Goal: Task Accomplishment & Management: Manage account settings

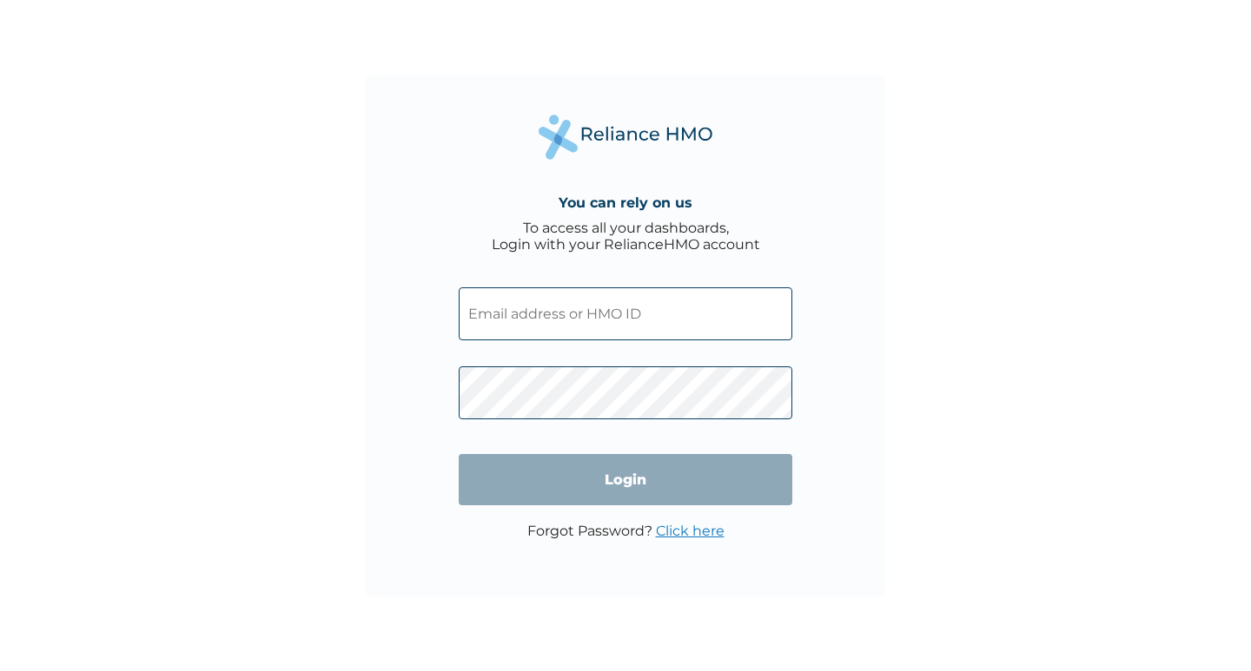
click at [591, 314] on input "text" at bounding box center [626, 314] width 334 height 53
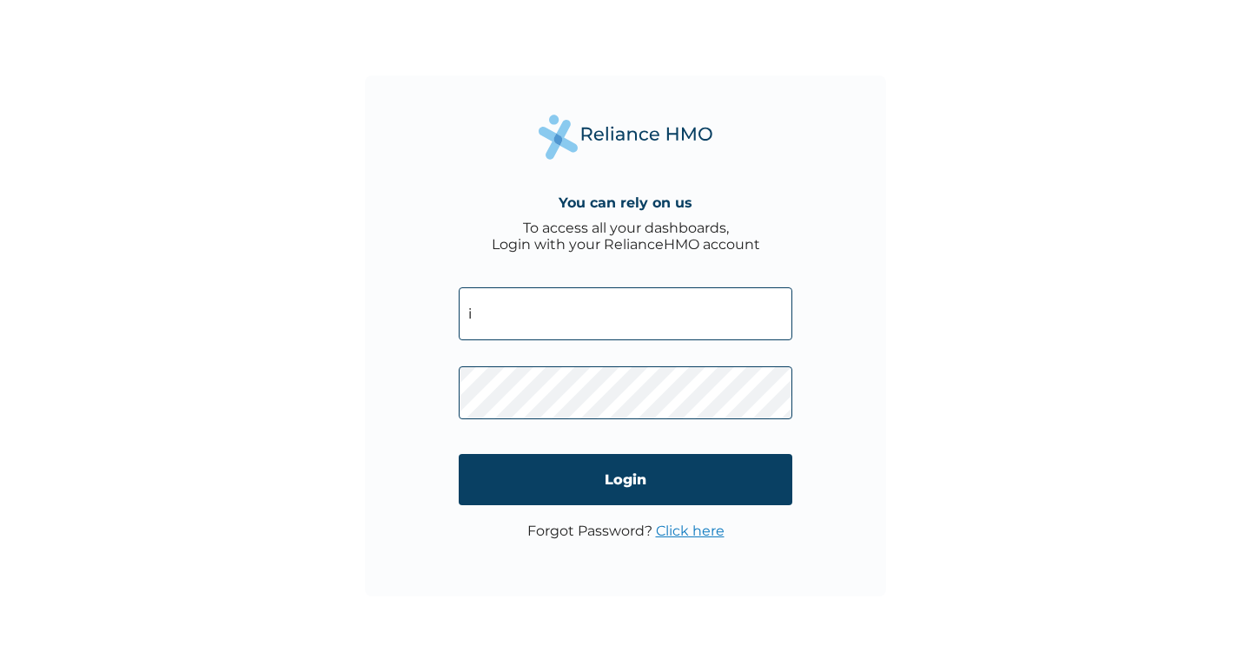
type input "[EMAIL_ADDRESS][DOMAIN_NAME]"
click input "Login" at bounding box center [626, 479] width 334 height 51
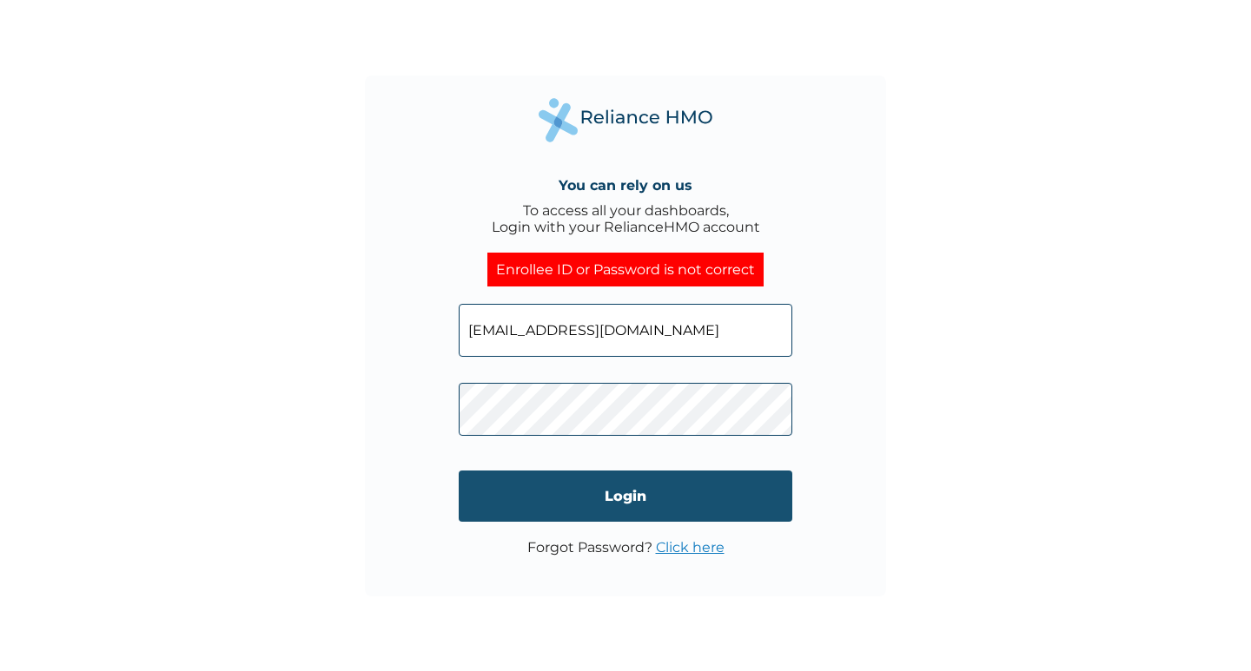
click at [576, 491] on input "Login" at bounding box center [626, 496] width 334 height 51
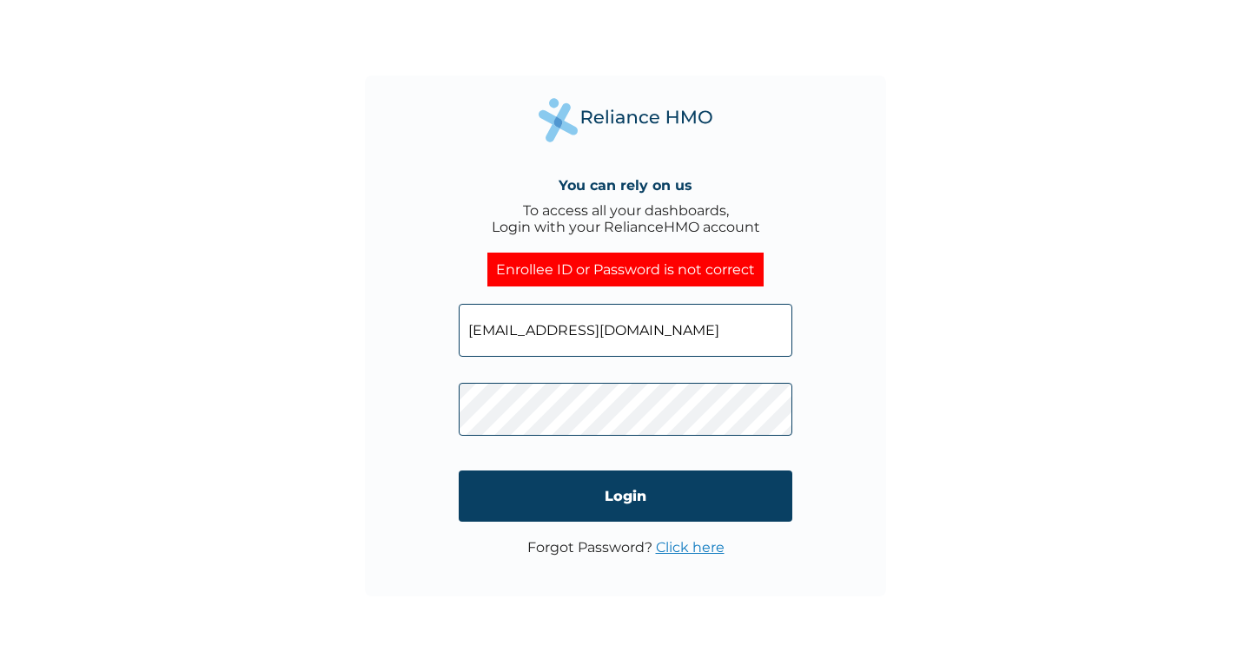
click at [682, 539] on link "Click here" at bounding box center [690, 547] width 69 height 17
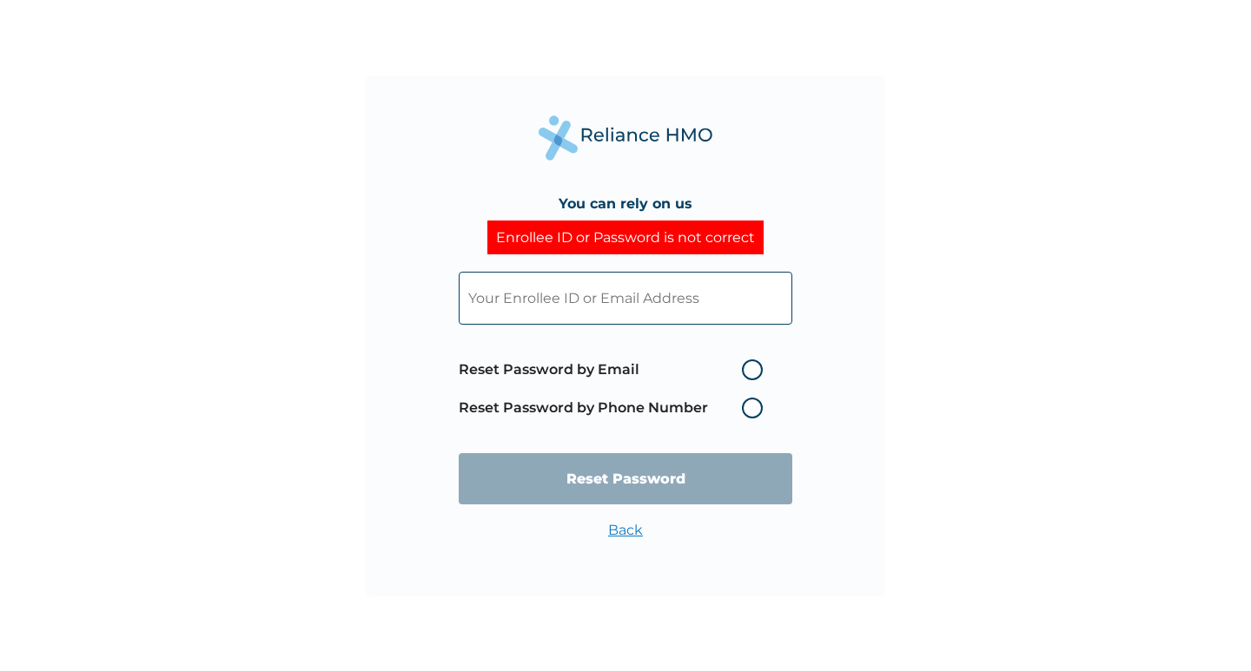
click at [753, 374] on label "Reset Password by Email" at bounding box center [615, 370] width 313 height 21
click at [745, 374] on input "Reset Password by Email" at bounding box center [731, 370] width 28 height 28
radio input "true"
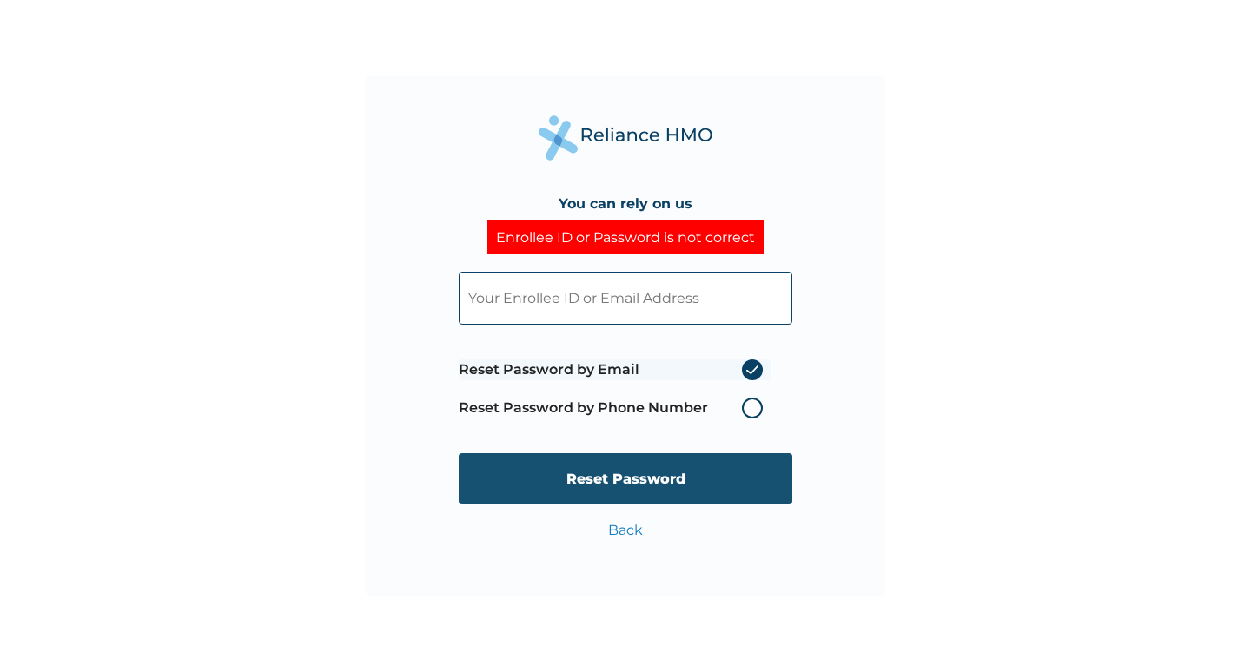
click at [684, 481] on input "Reset Password" at bounding box center [626, 478] width 334 height 51
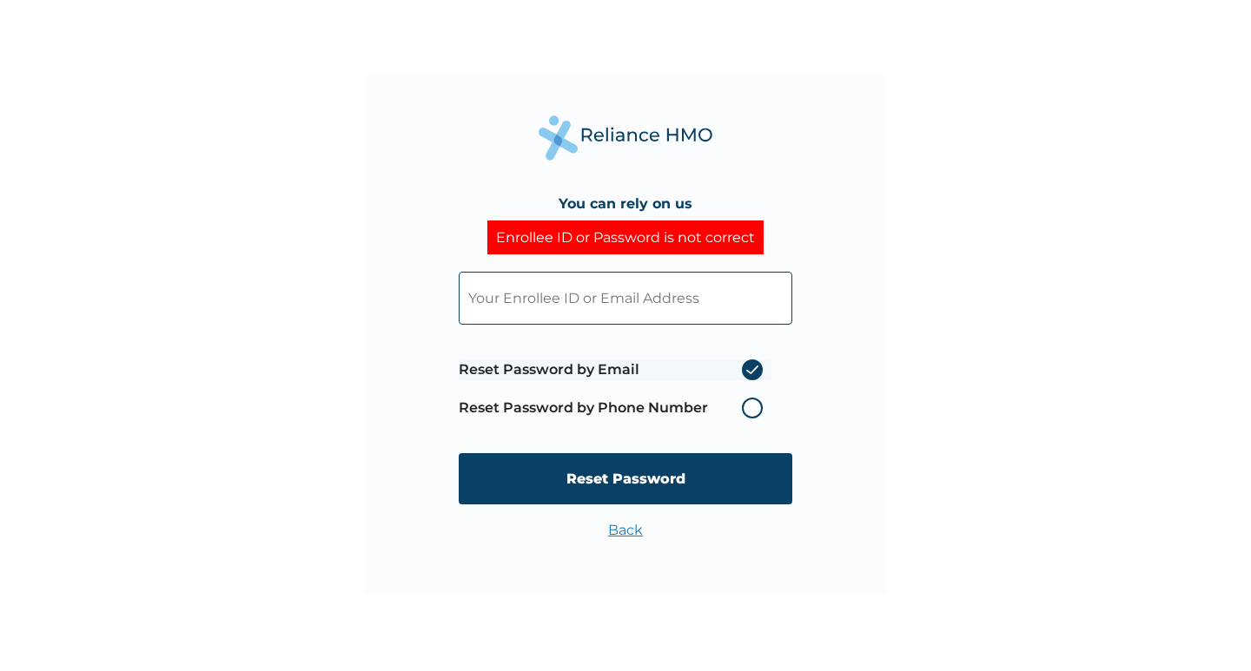
click at [585, 297] on input "text" at bounding box center [626, 298] width 334 height 53
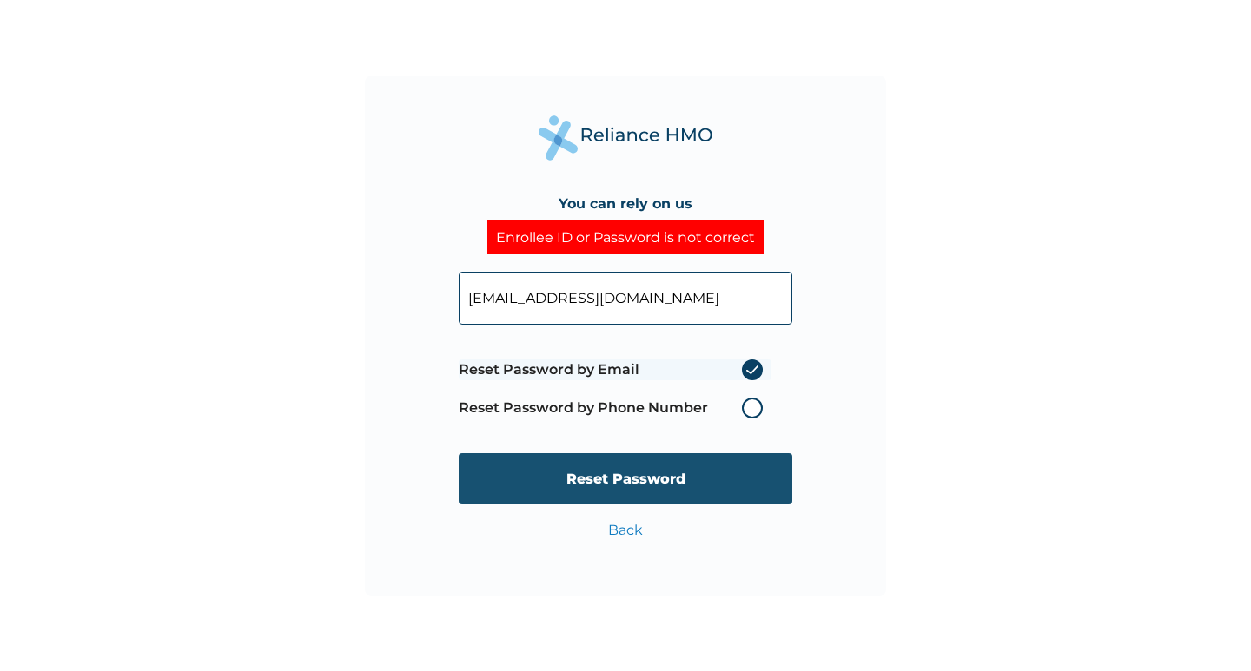
type input "igunnu81@gmail.com"
click at [673, 475] on input "Reset Password" at bounding box center [626, 478] width 334 height 51
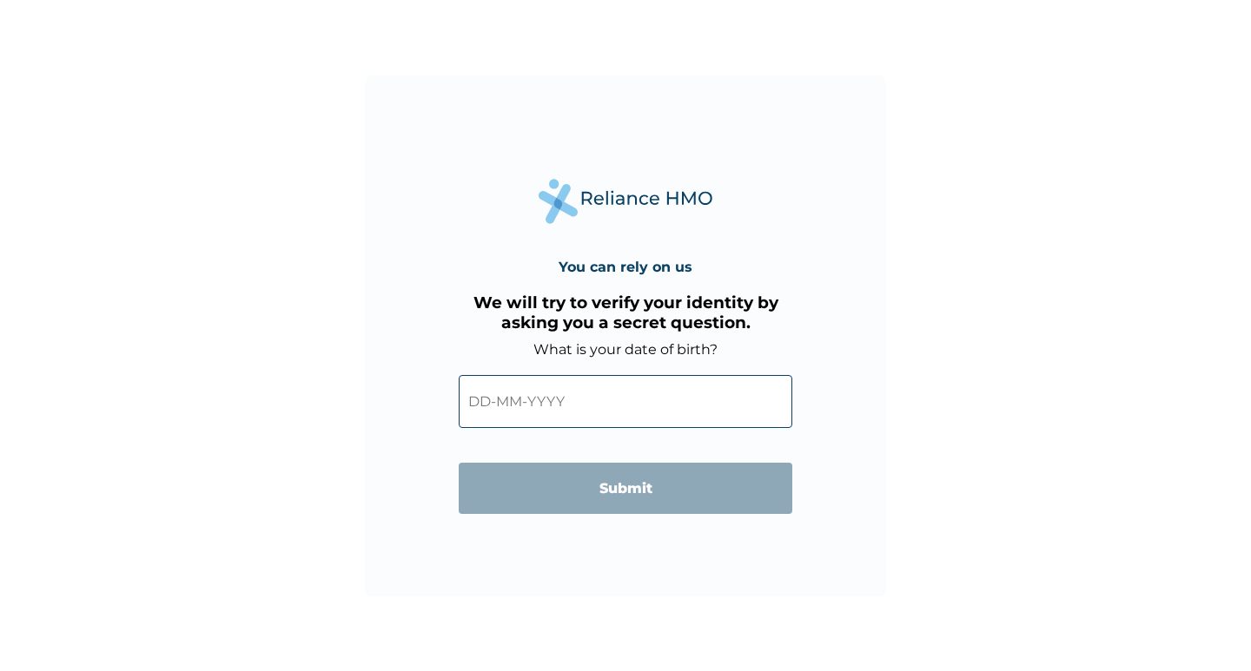
click at [587, 410] on input "text" at bounding box center [626, 401] width 334 height 53
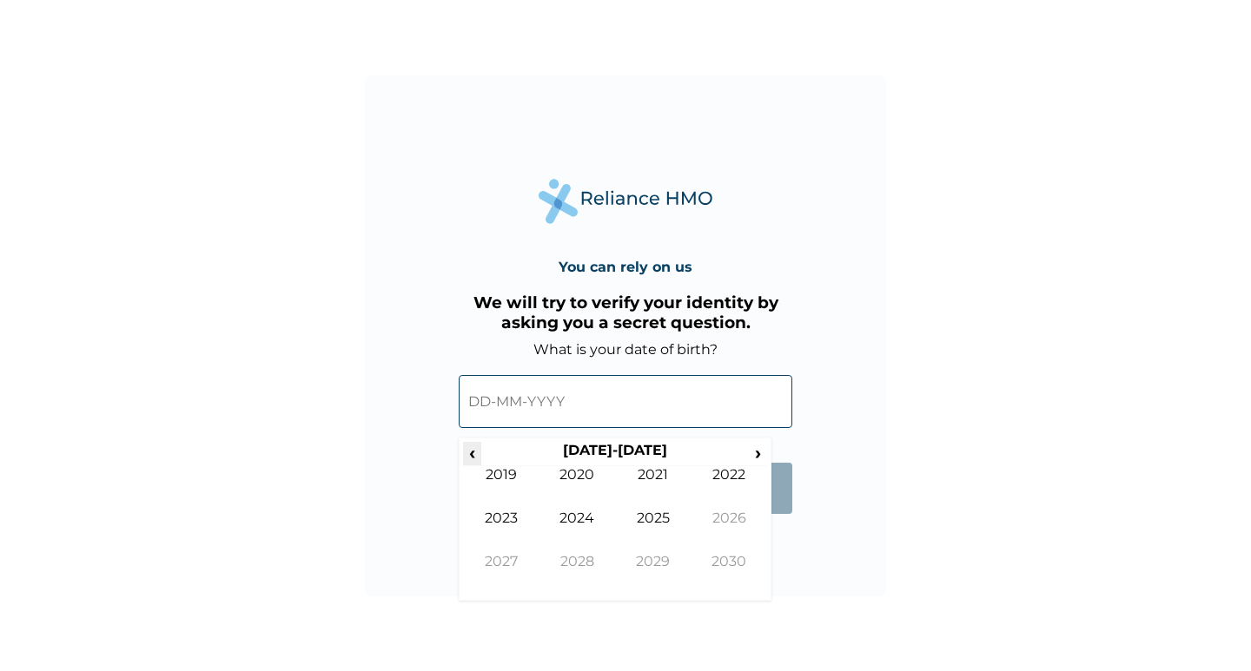
click at [479, 454] on span "‹" at bounding box center [472, 453] width 18 height 22
click at [753, 453] on span "›" at bounding box center [758, 453] width 19 height 22
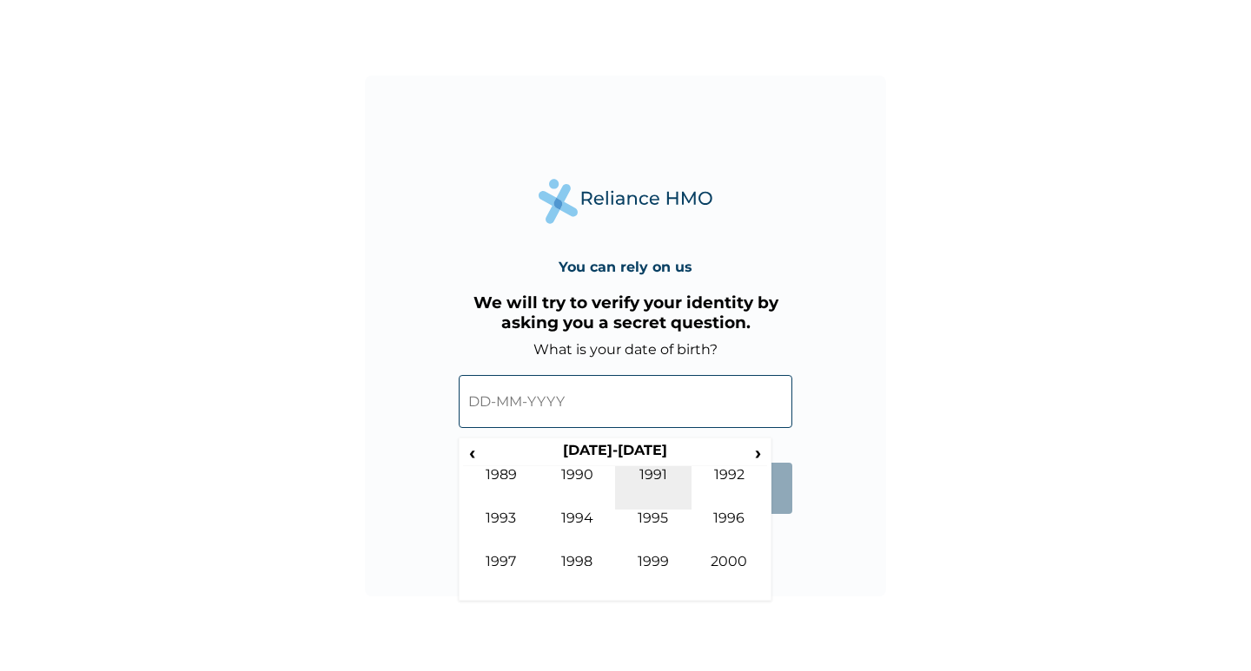
click at [675, 472] on td "1991" at bounding box center [653, 487] width 76 height 43
click at [661, 565] on td "Nov" at bounding box center [653, 574] width 76 height 43
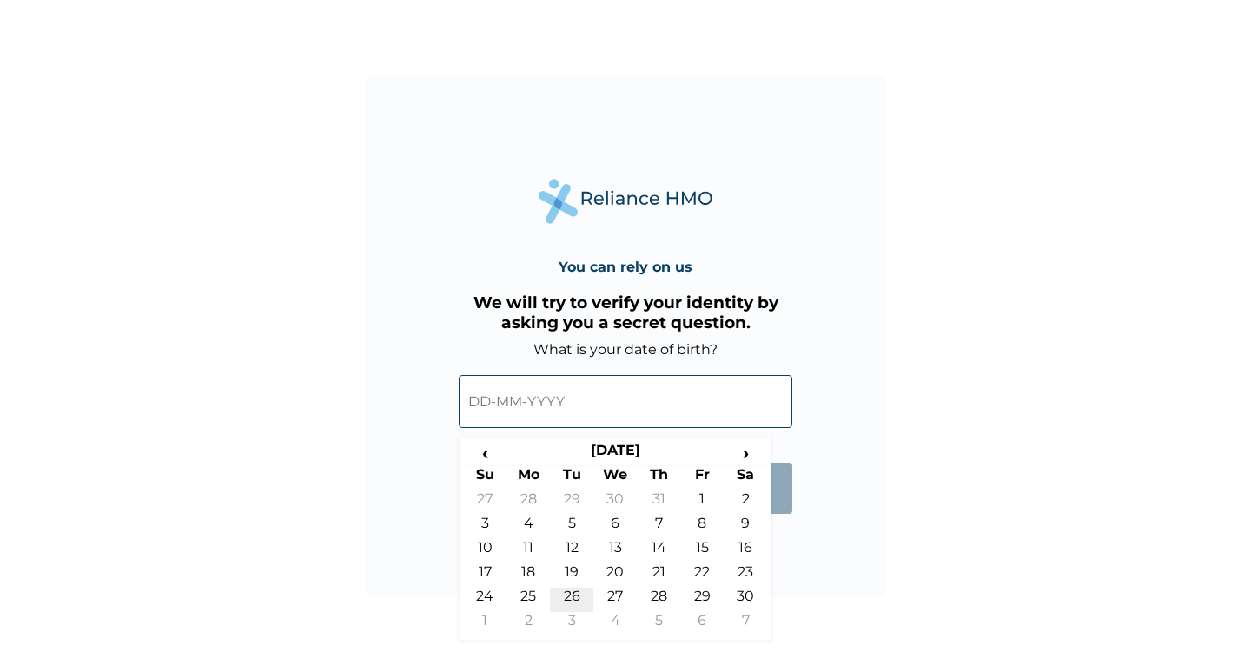
click at [560, 600] on td "26" at bounding box center [571, 600] width 43 height 24
type input "26-11-1991"
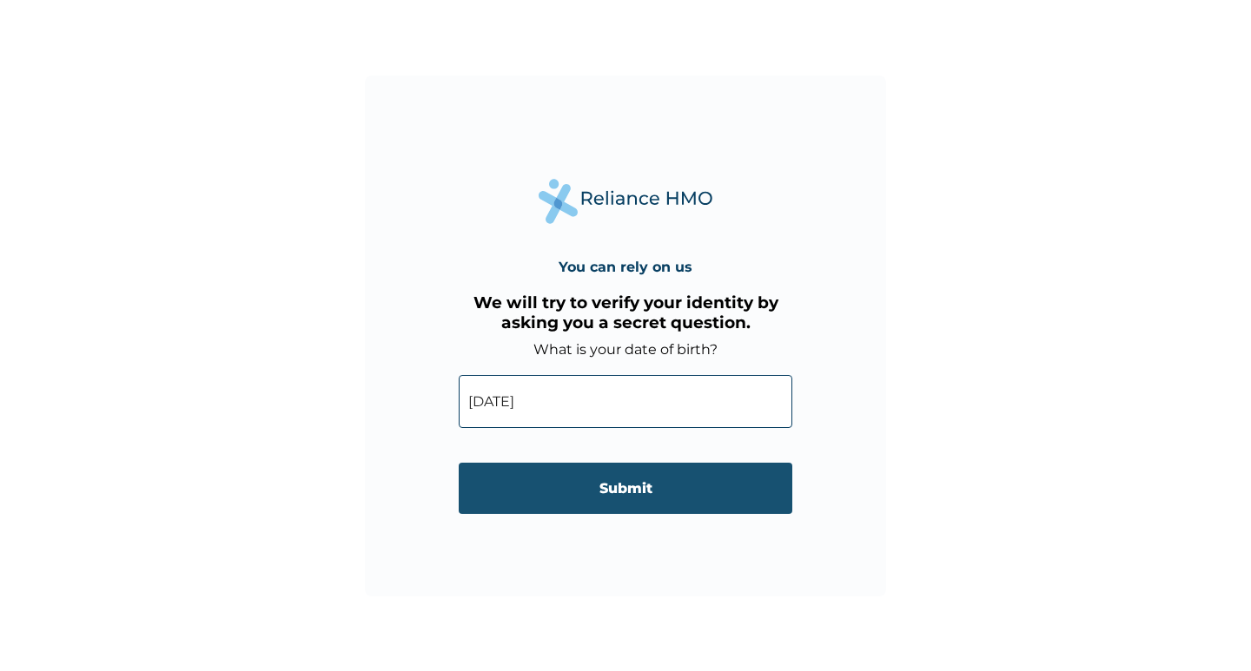
click at [609, 505] on input "Submit" at bounding box center [626, 488] width 334 height 51
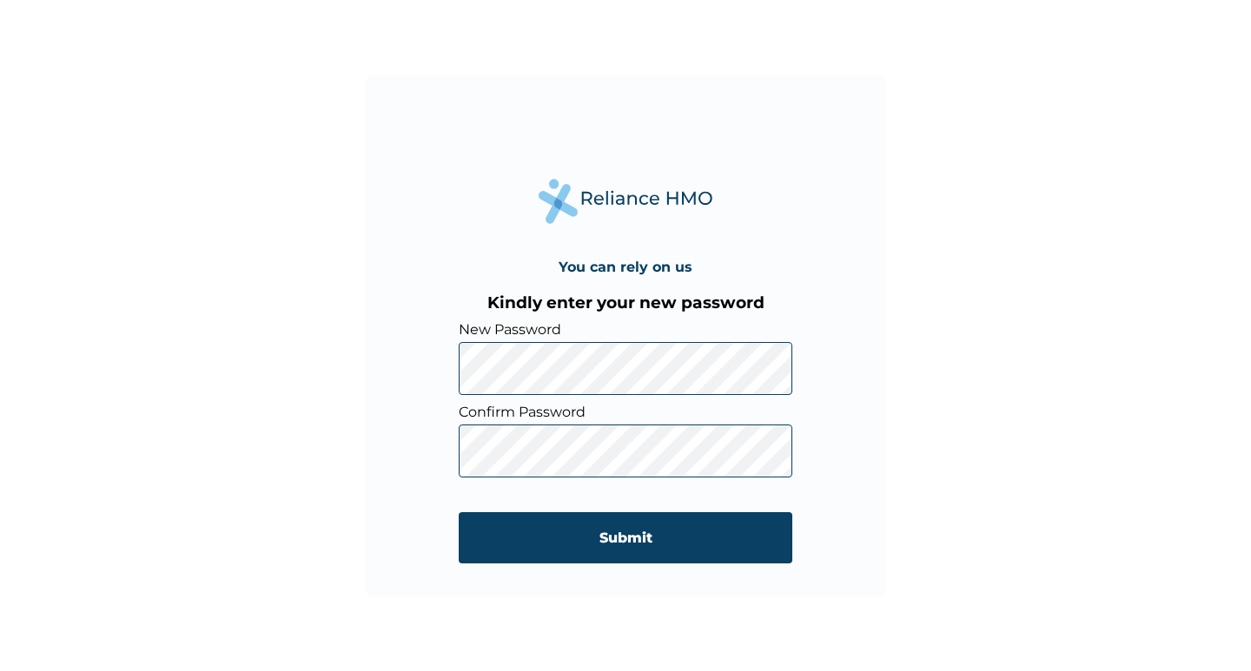
click at [459, 512] on input "Submit" at bounding box center [626, 537] width 334 height 51
click input "Submit" at bounding box center [626, 537] width 334 height 51
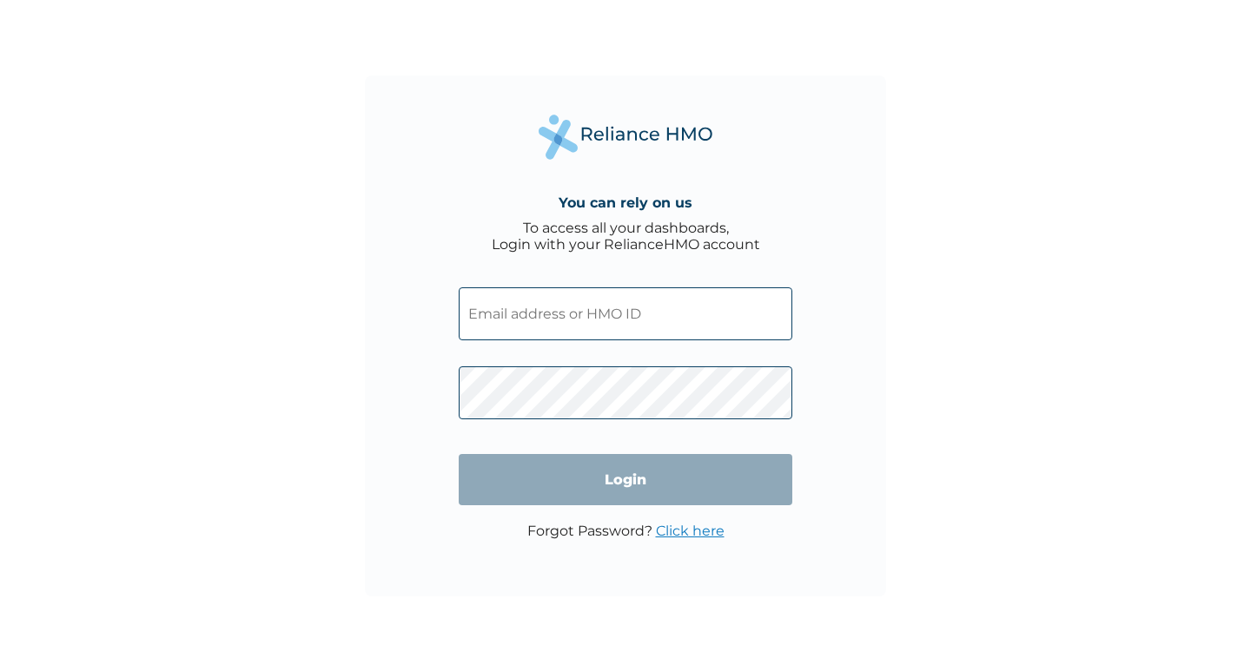
click at [543, 288] on input "text" at bounding box center [626, 314] width 334 height 53
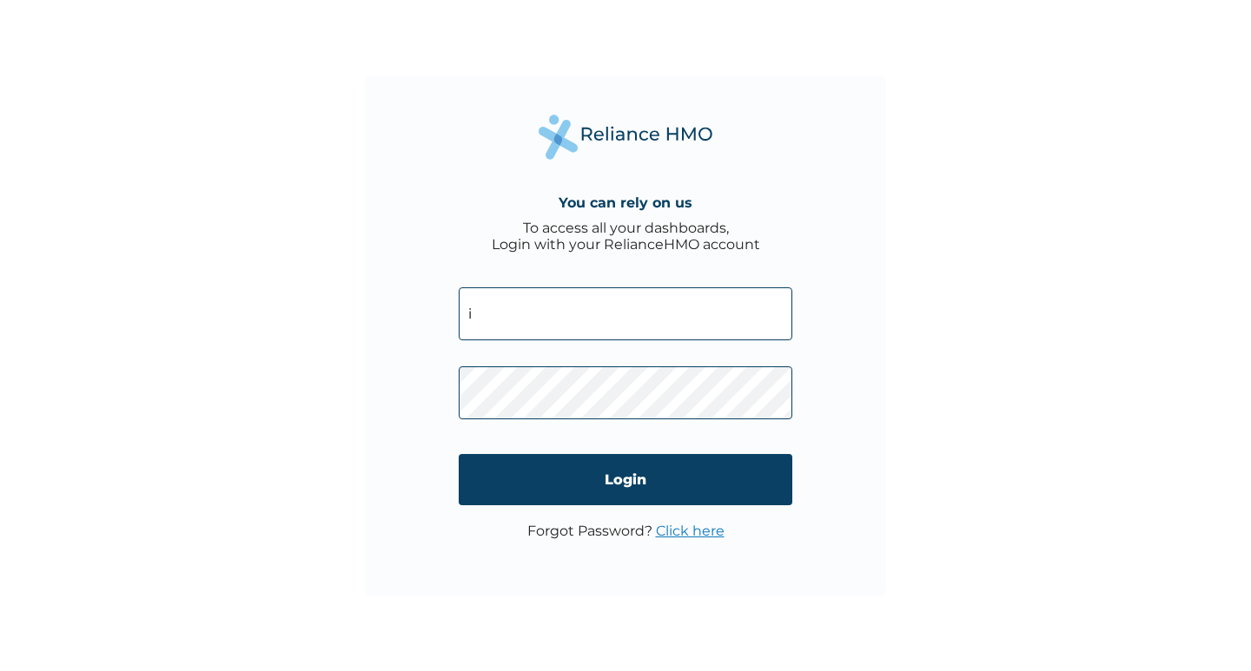
type input "[EMAIL_ADDRESS][DOMAIN_NAME]"
click input "Login" at bounding box center [626, 479] width 334 height 51
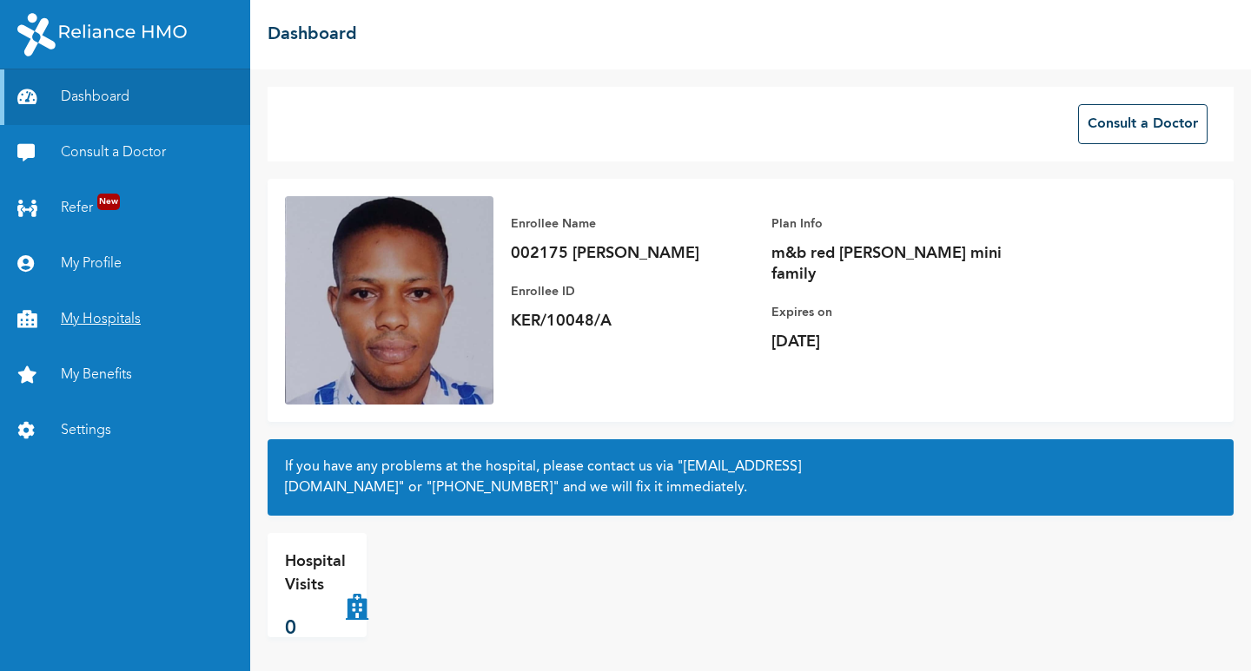
click at [83, 325] on link "My Hospitals" at bounding box center [125, 320] width 250 height 56
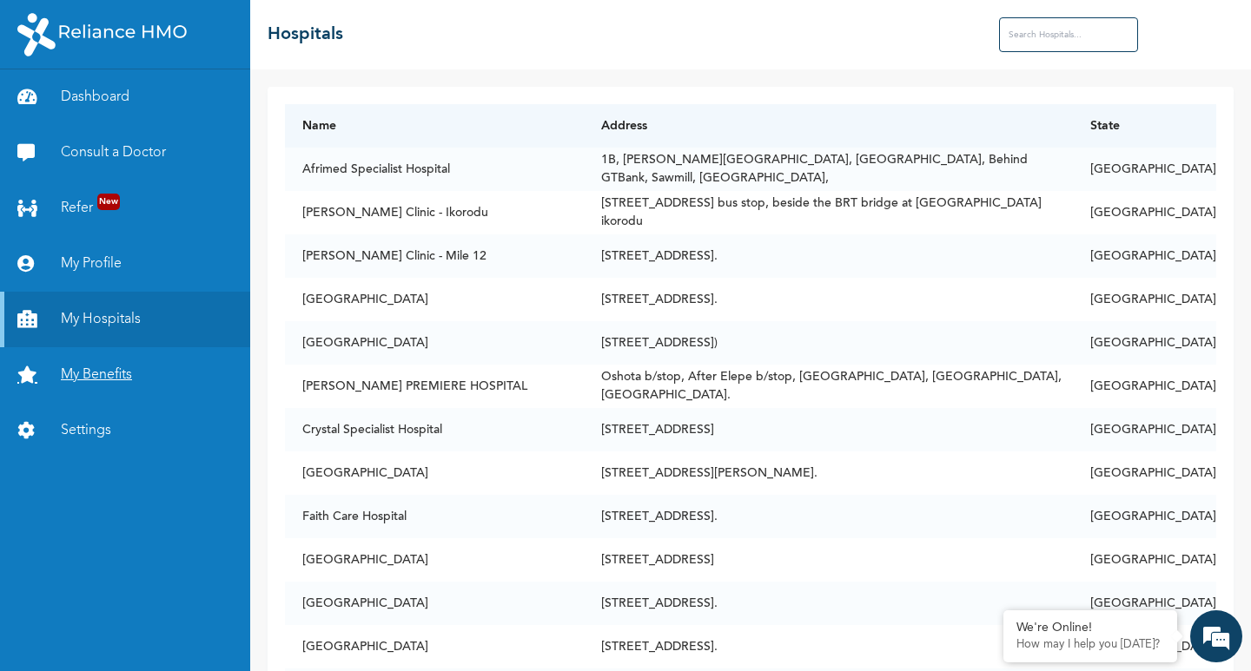
click at [93, 380] on link "My Benefits" at bounding box center [125, 375] width 250 height 56
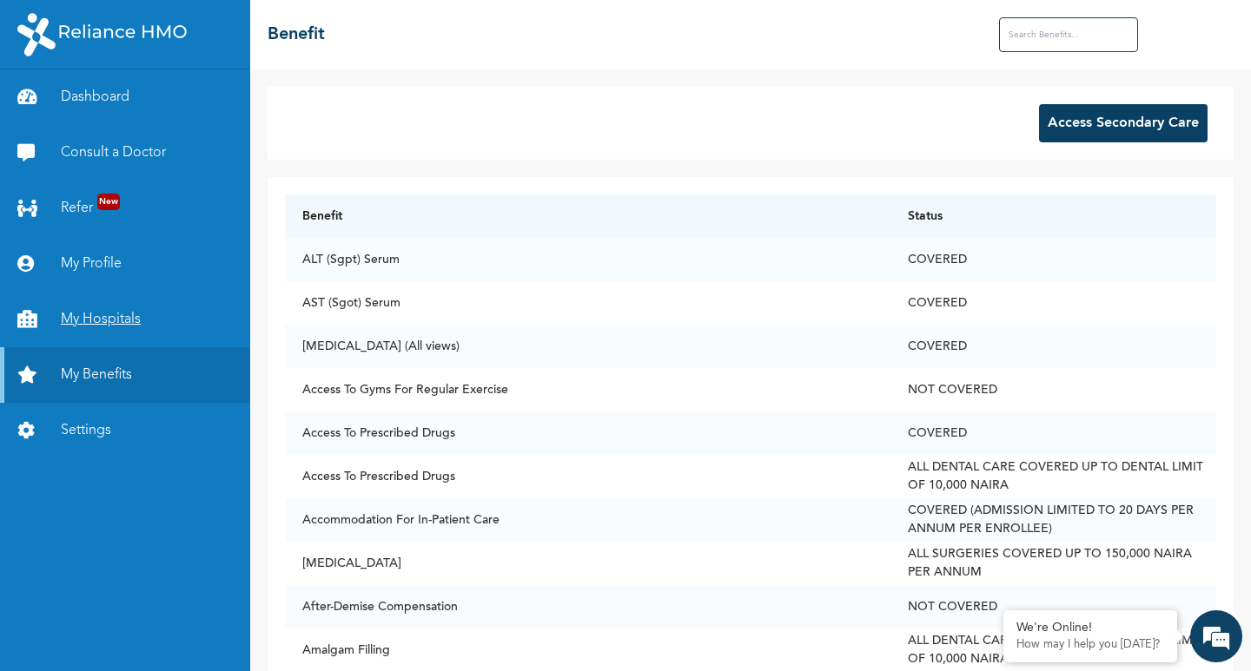
click at [35, 311] on icon at bounding box center [30, 319] width 26 height 17
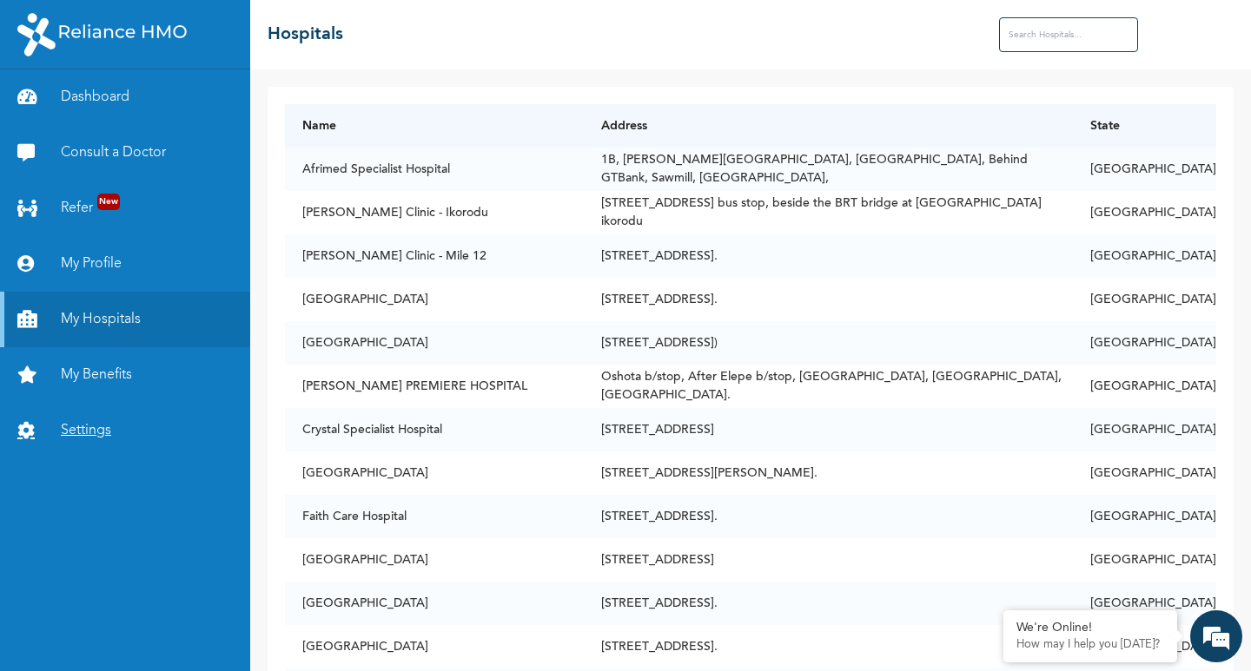
click at [91, 440] on link "Settings" at bounding box center [125, 431] width 250 height 56
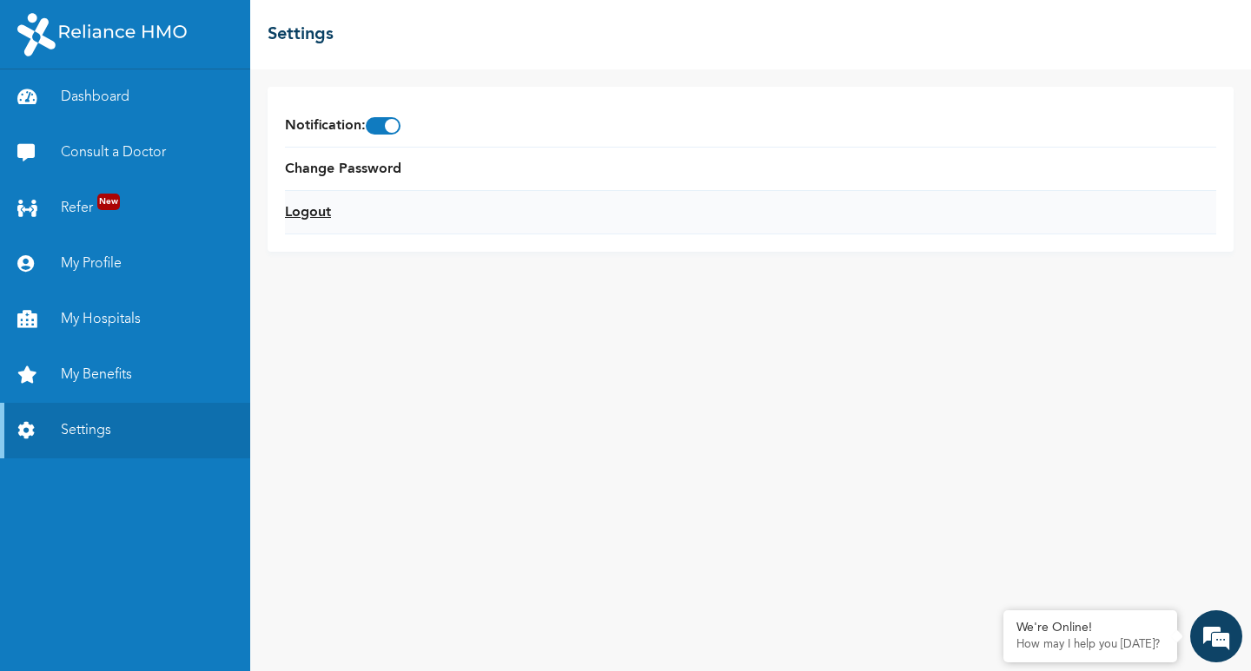
click at [301, 215] on link "Logout" at bounding box center [308, 212] width 46 height 21
